Goal: Task Accomplishment & Management: Manage account settings

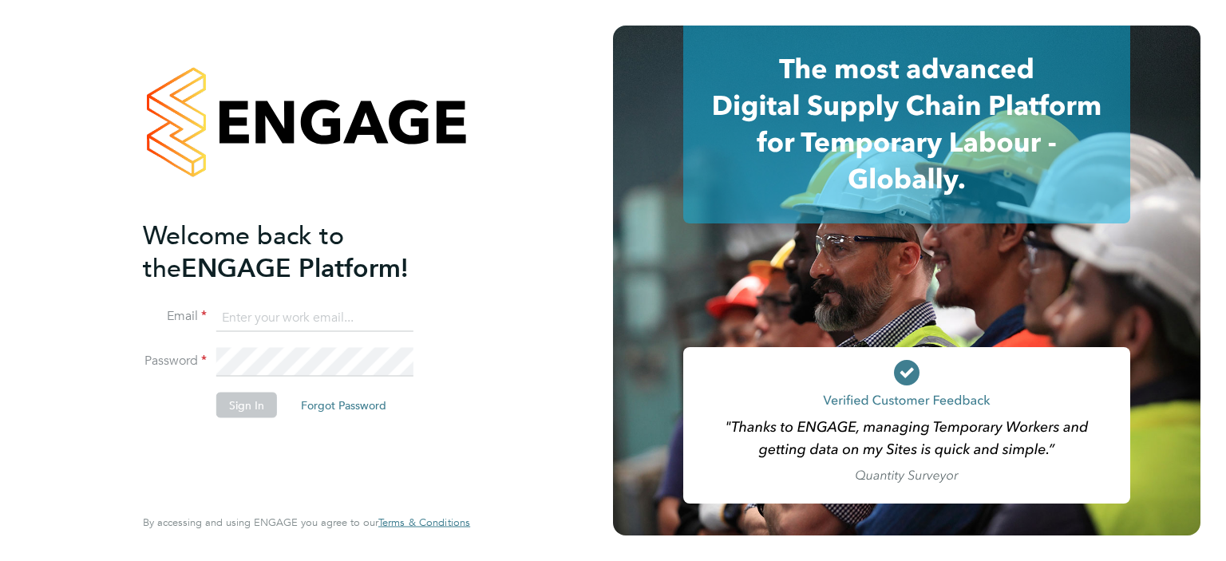
type input "terry.smith@hmsworks.co.uk"
click at [241, 405] on button "Sign In" at bounding box center [246, 405] width 61 height 26
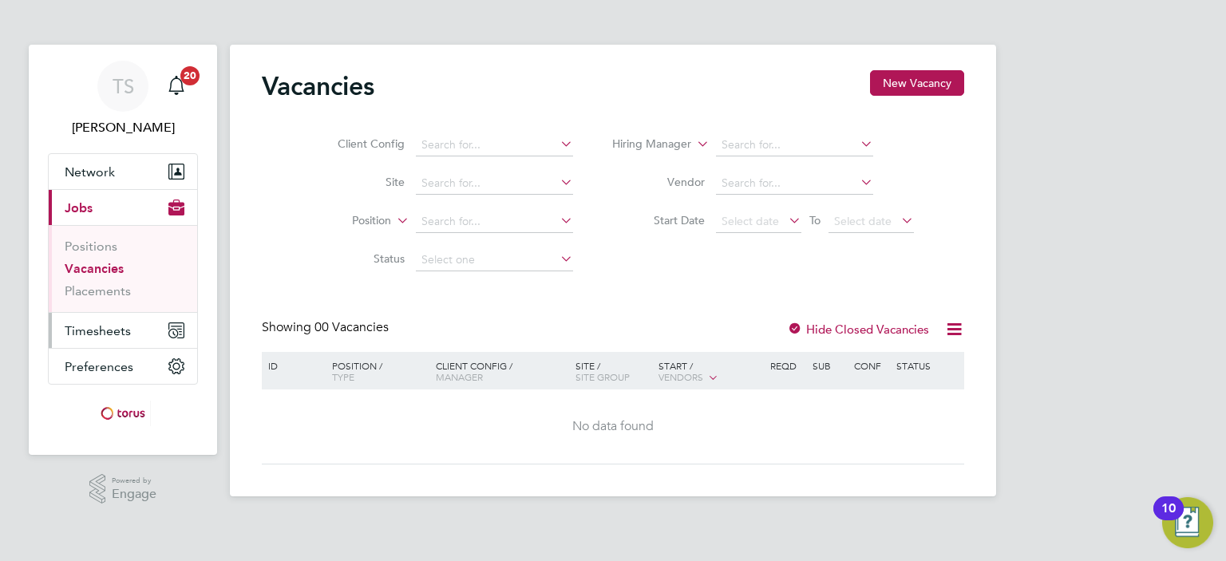
click at [83, 327] on span "Timesheets" at bounding box center [98, 330] width 66 height 15
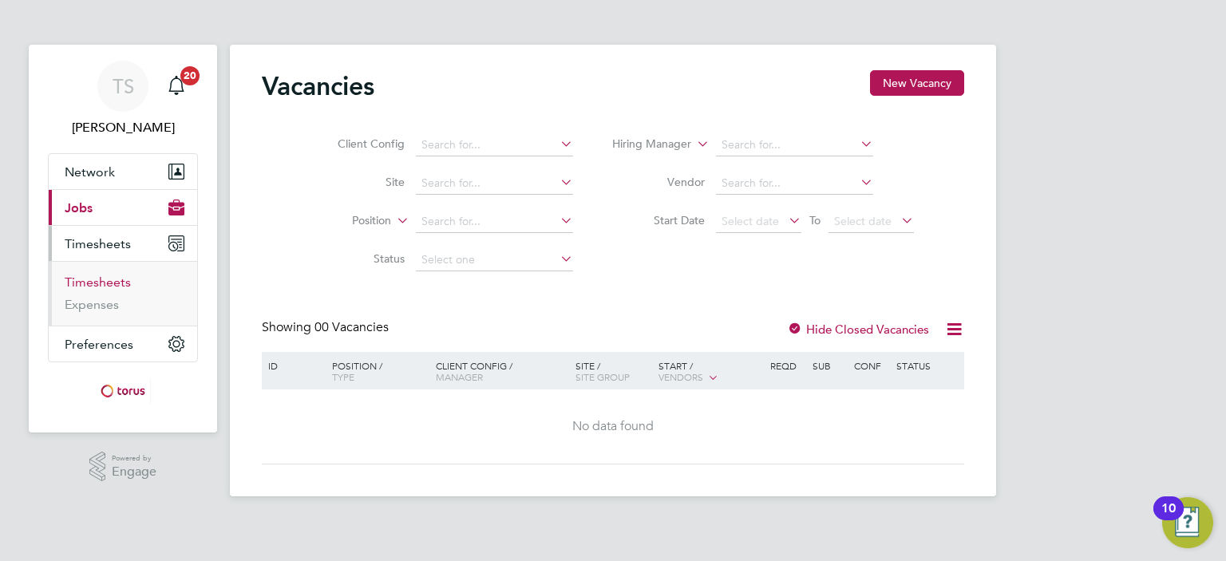
click at [109, 283] on link "Timesheets" at bounding box center [98, 281] width 66 height 15
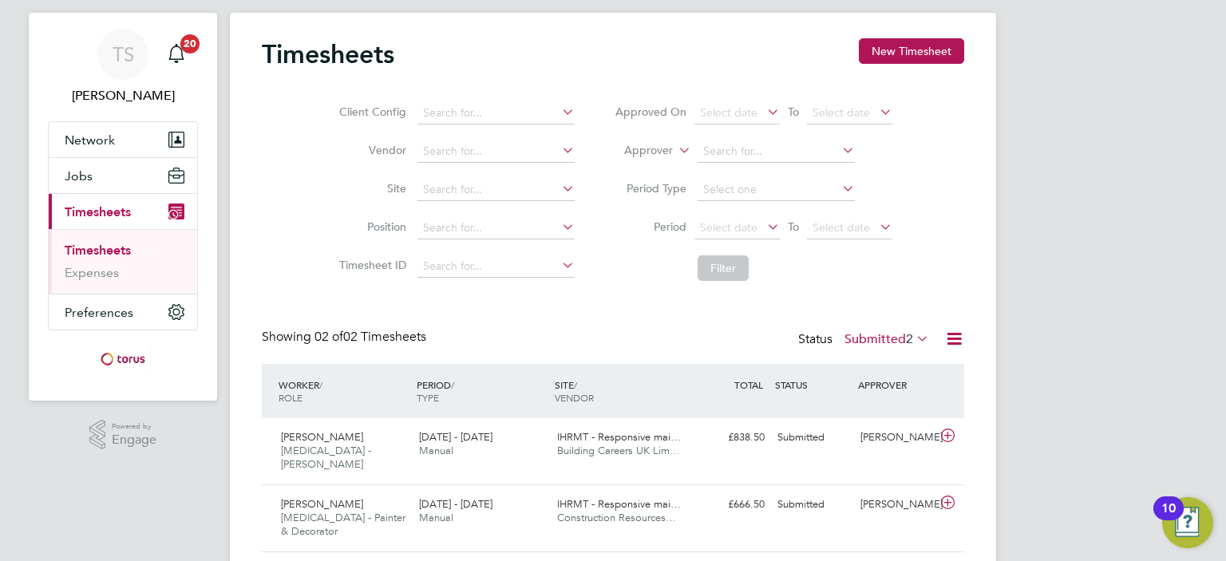
scroll to position [52, 0]
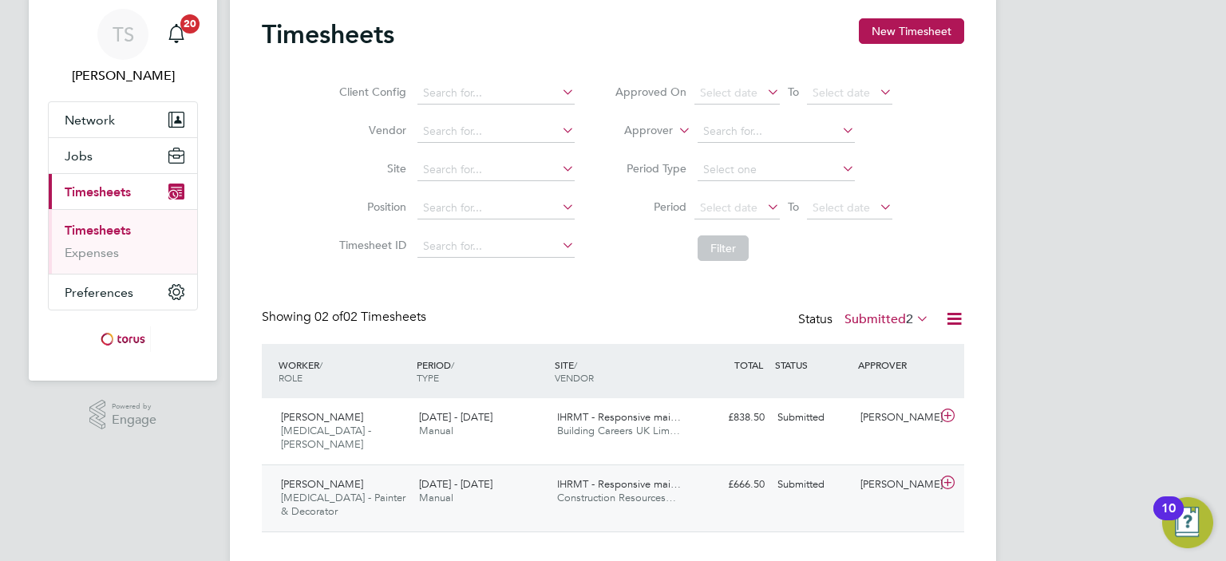
click at [623, 477] on span "IHRMT - Responsive mai…" at bounding box center [619, 484] width 124 height 14
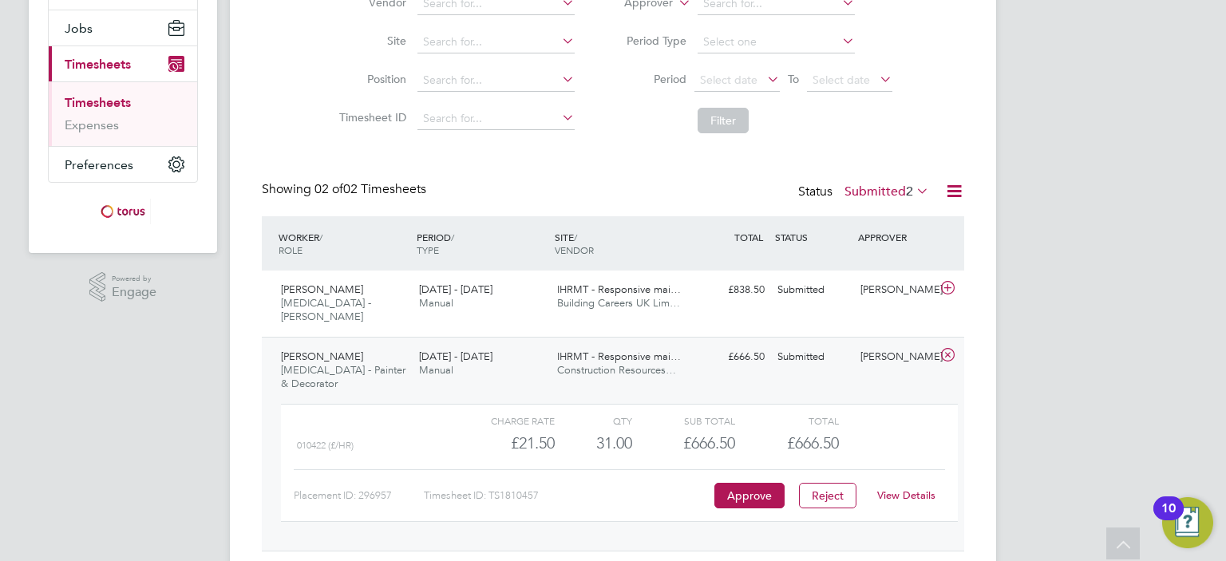
scroll to position [199, 0]
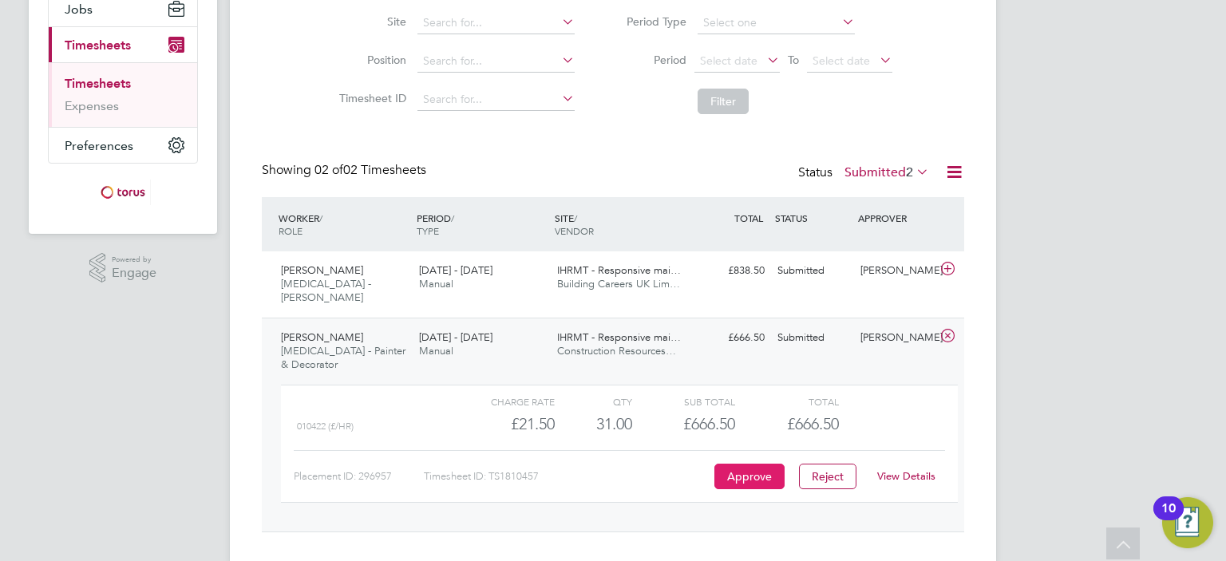
click at [755, 464] on button "Approve" at bounding box center [749, 477] width 70 height 26
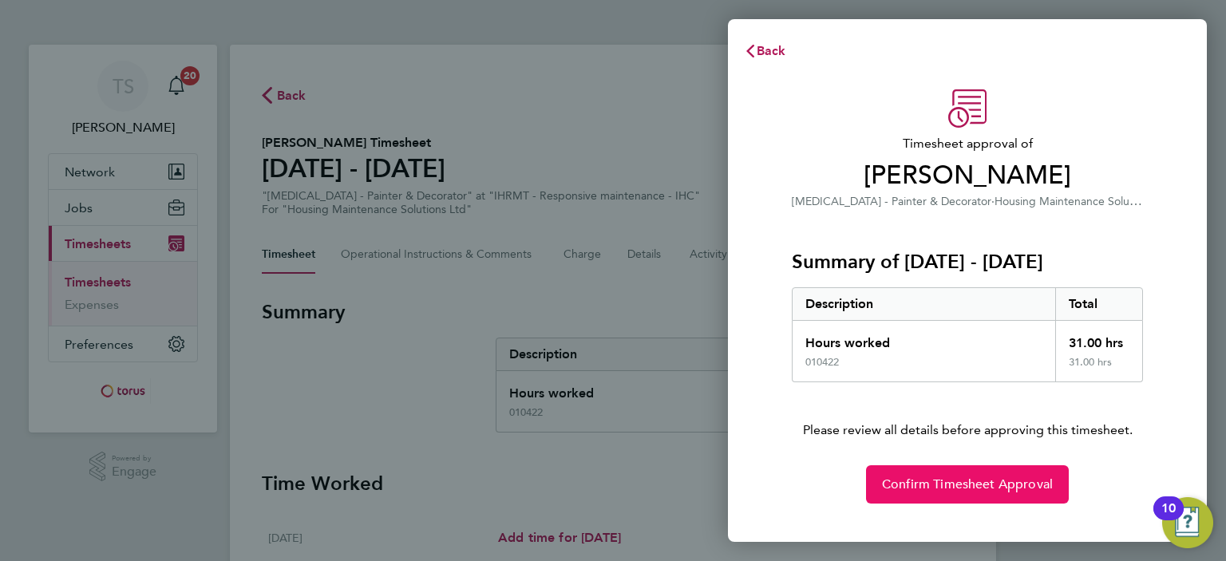
click at [954, 484] on span "Confirm Timesheet Approval" at bounding box center [967, 484] width 171 height 16
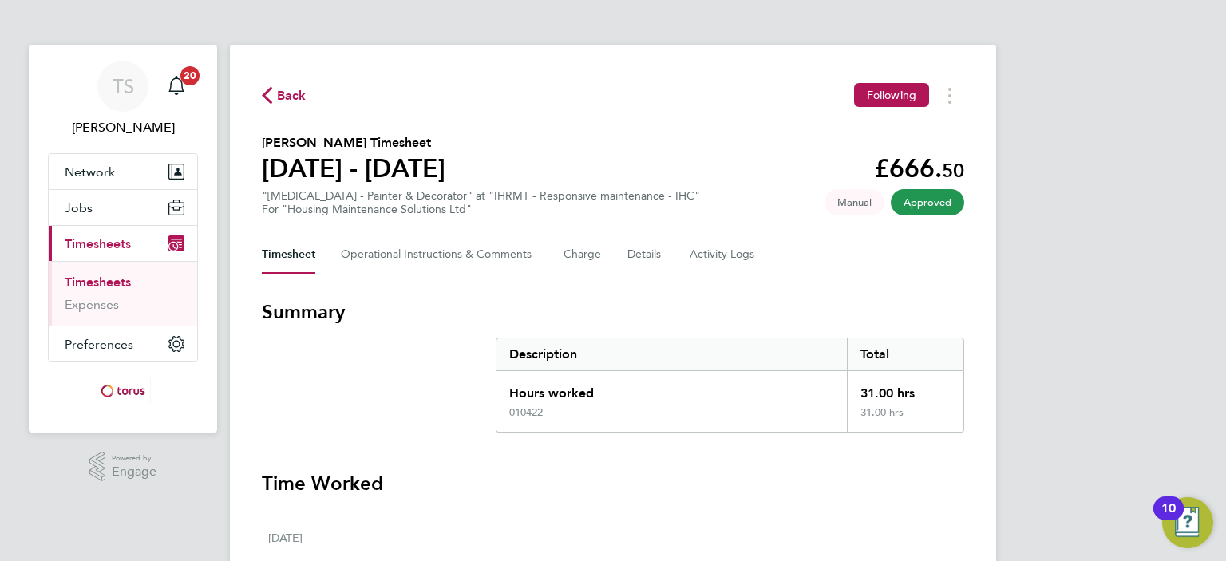
click at [292, 101] on span "Back" at bounding box center [292, 95] width 30 height 19
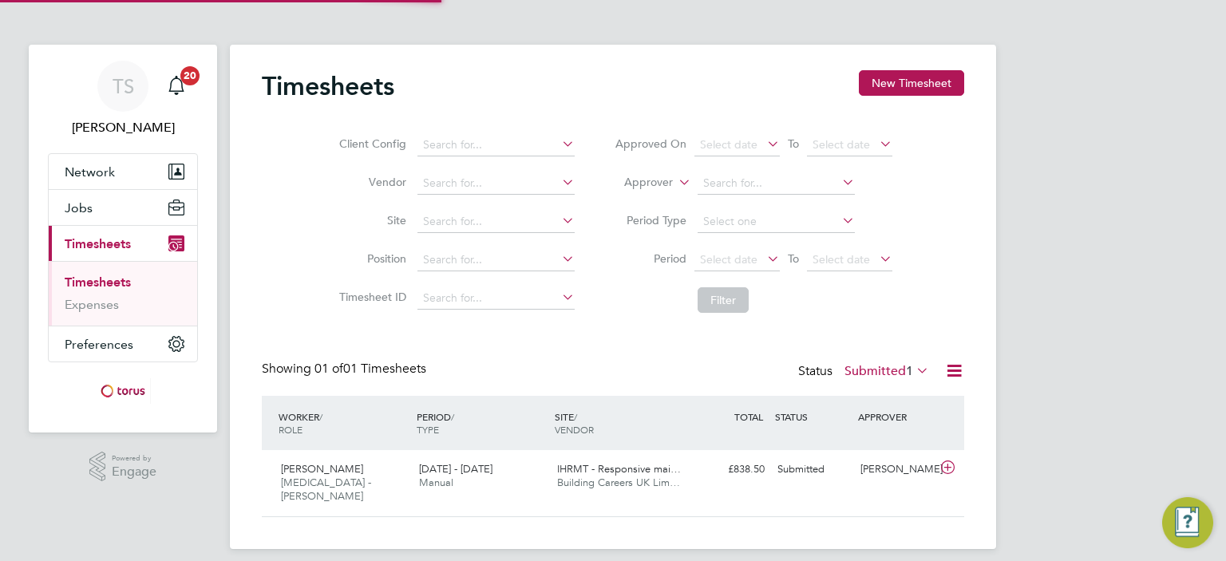
scroll to position [40, 139]
click at [421, 473] on span "[DATE] - [DATE]" at bounding box center [455, 469] width 73 height 14
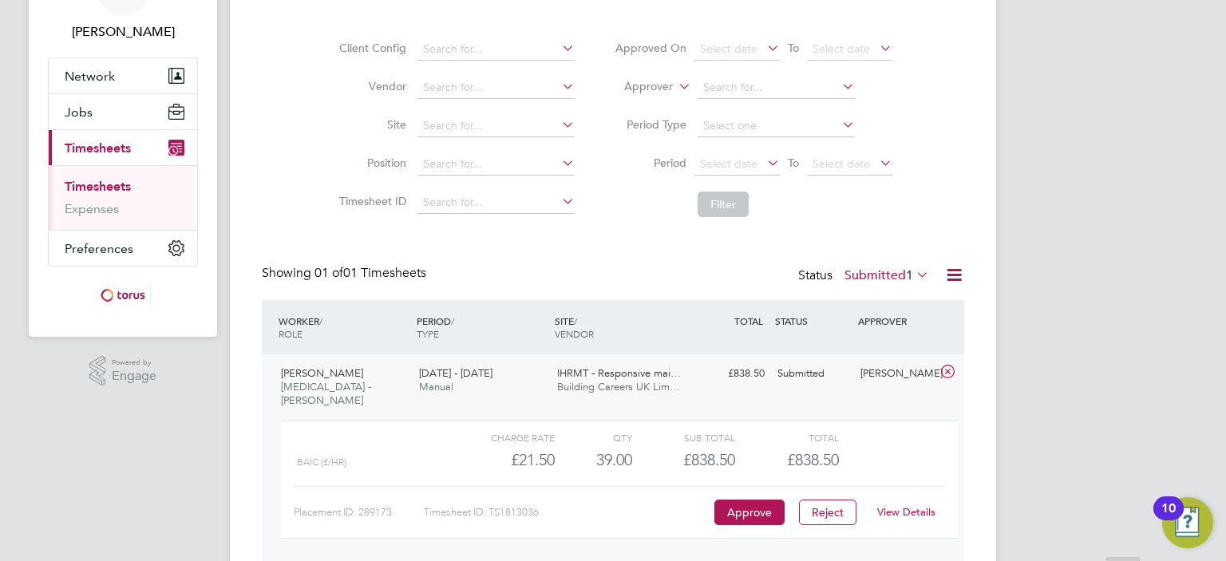
scroll to position [128, 0]
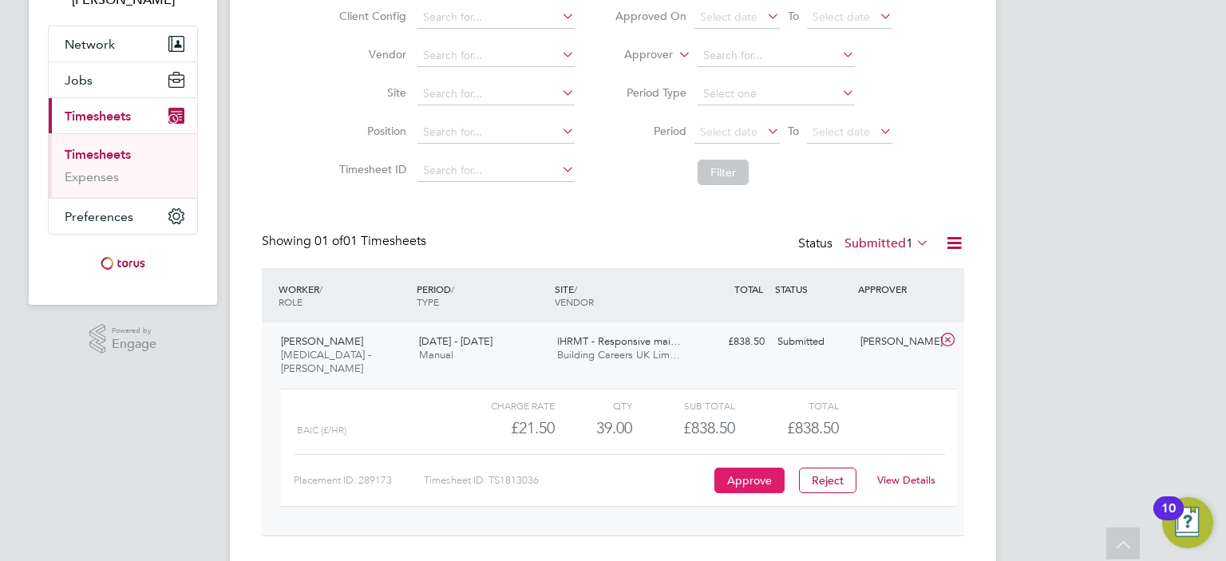
click at [752, 468] on button "Approve" at bounding box center [749, 481] width 70 height 26
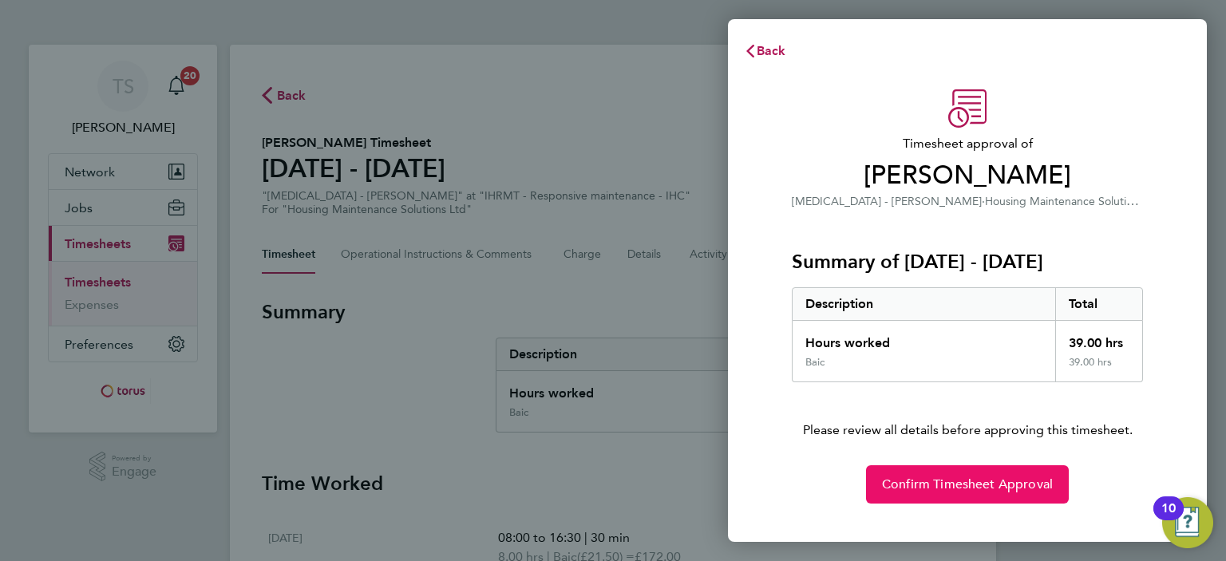
click at [928, 485] on span "Confirm Timesheet Approval" at bounding box center [967, 484] width 171 height 16
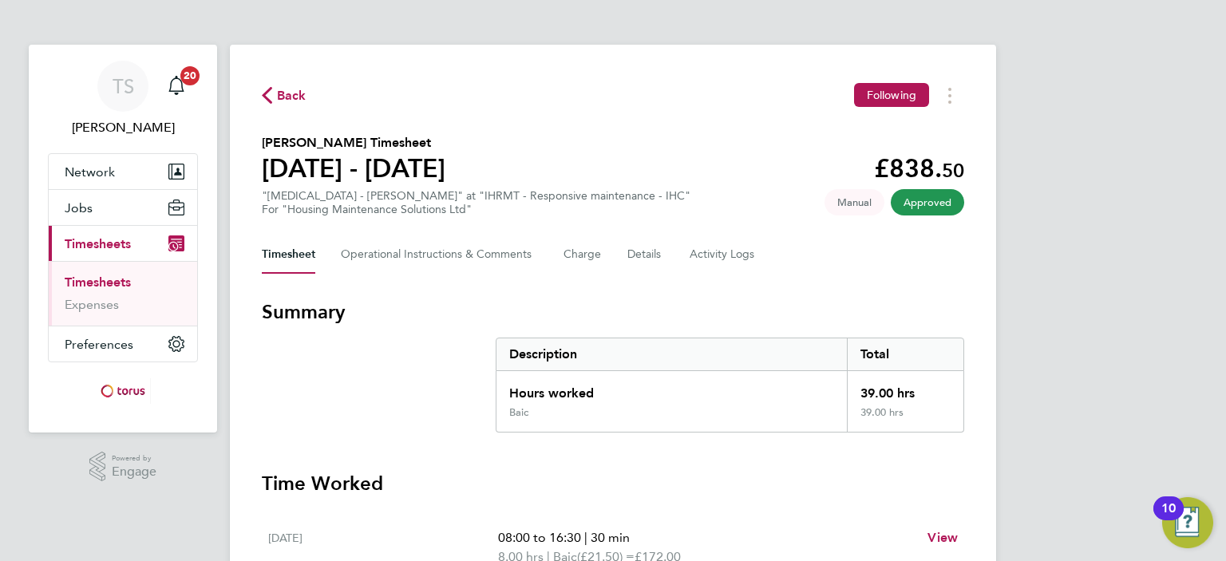
click at [292, 96] on span "Back" at bounding box center [292, 95] width 30 height 19
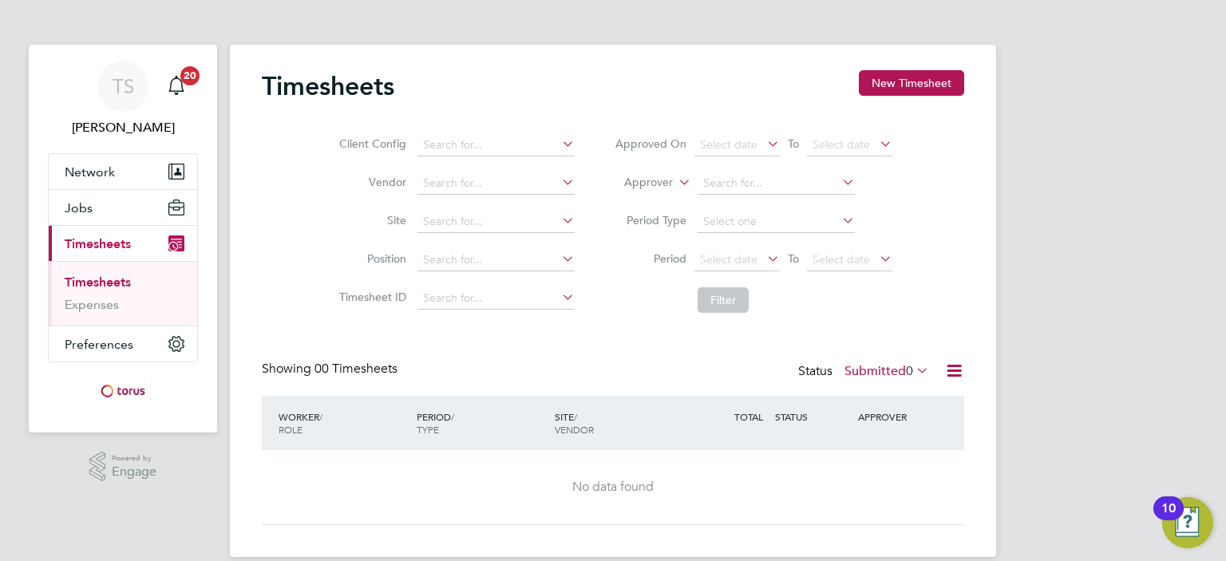
click at [318, 81] on h2 "Timesheets" at bounding box center [328, 86] width 132 height 32
